Goal: Information Seeking & Learning: Check status

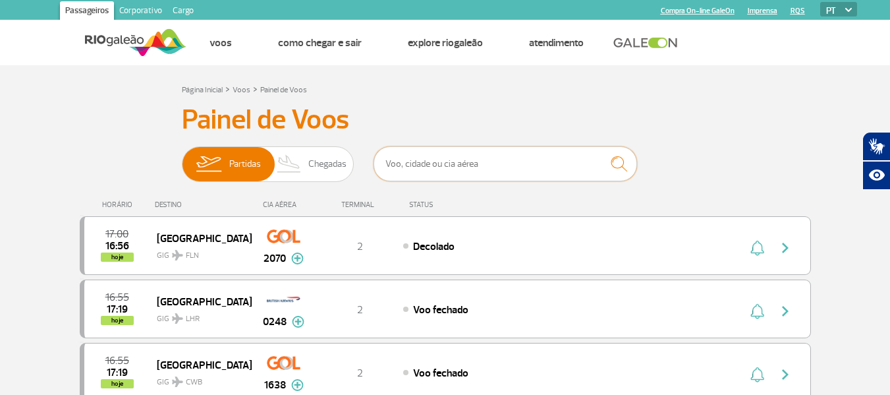
click at [503, 163] on input "text" at bounding box center [506, 163] width 264 height 35
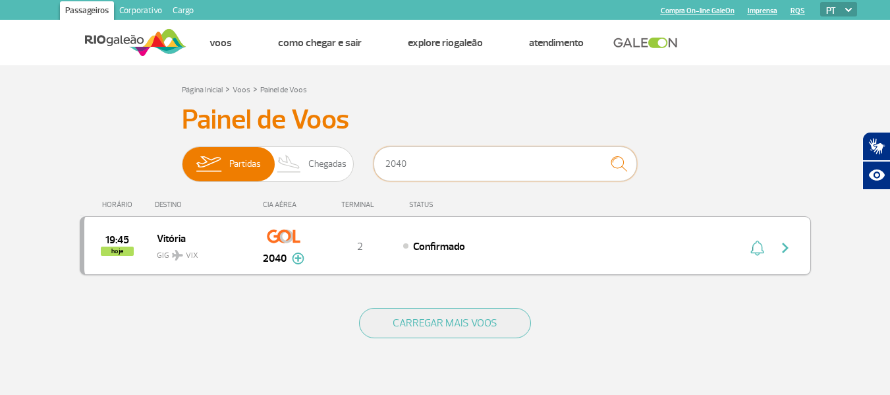
type input "2040"
click at [786, 240] on img "button" at bounding box center [786, 248] width 16 height 16
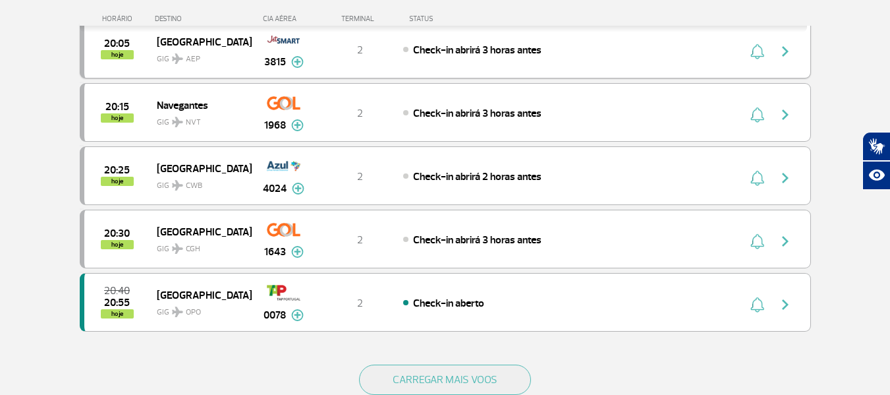
scroll to position [1186, 0]
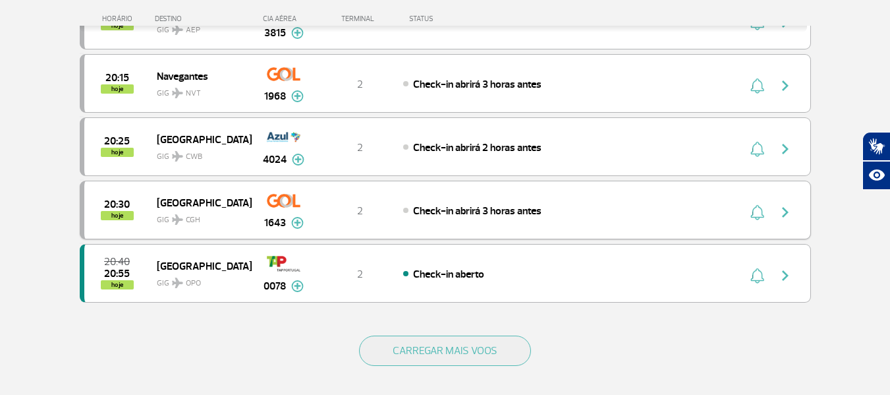
click at [779, 212] on img "button" at bounding box center [786, 212] width 16 height 16
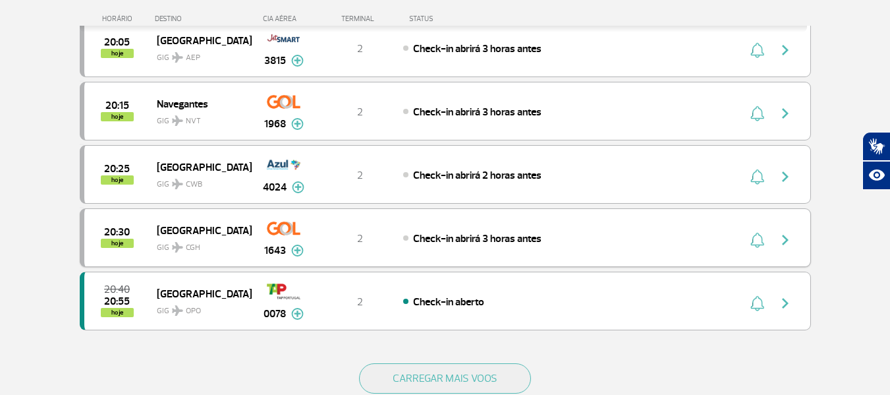
scroll to position [1186, 0]
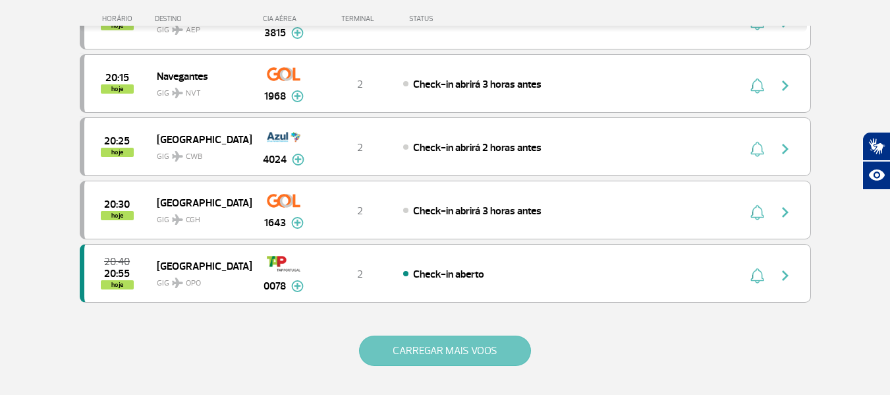
click at [488, 350] on button "CARREGAR MAIS VOOS" at bounding box center [445, 350] width 172 height 30
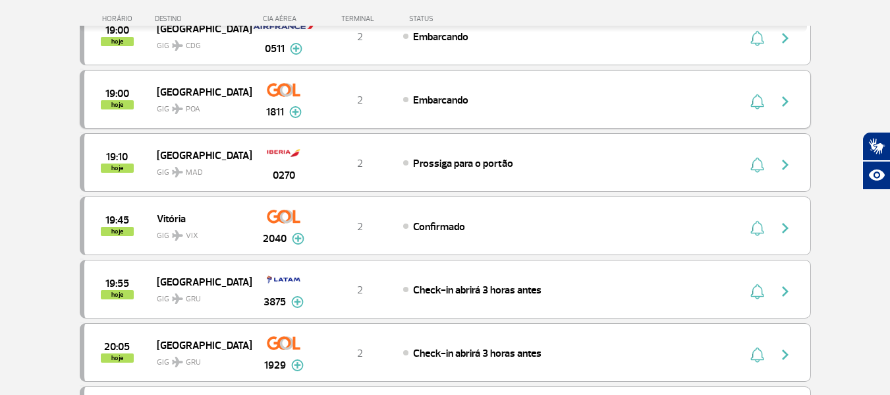
scroll to position [857, 0]
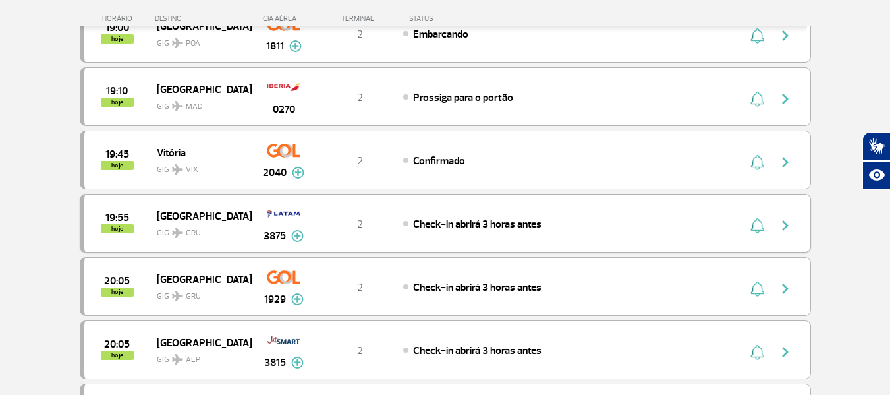
click at [783, 224] on img "button" at bounding box center [786, 225] width 16 height 16
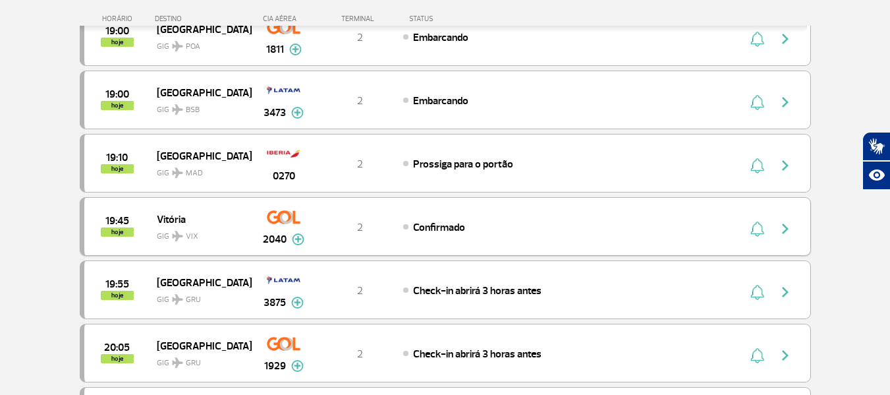
scroll to position [791, 0]
click at [784, 362] on img "button" at bounding box center [786, 355] width 16 height 16
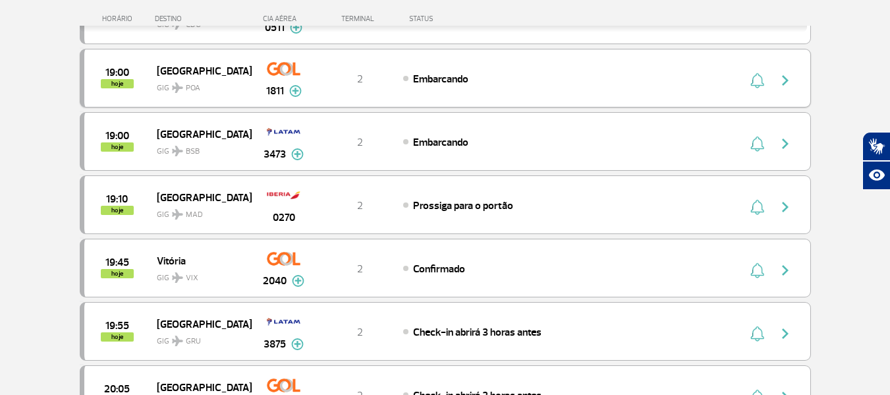
scroll to position [791, 0]
